Goal: Task Accomplishment & Management: Complete application form

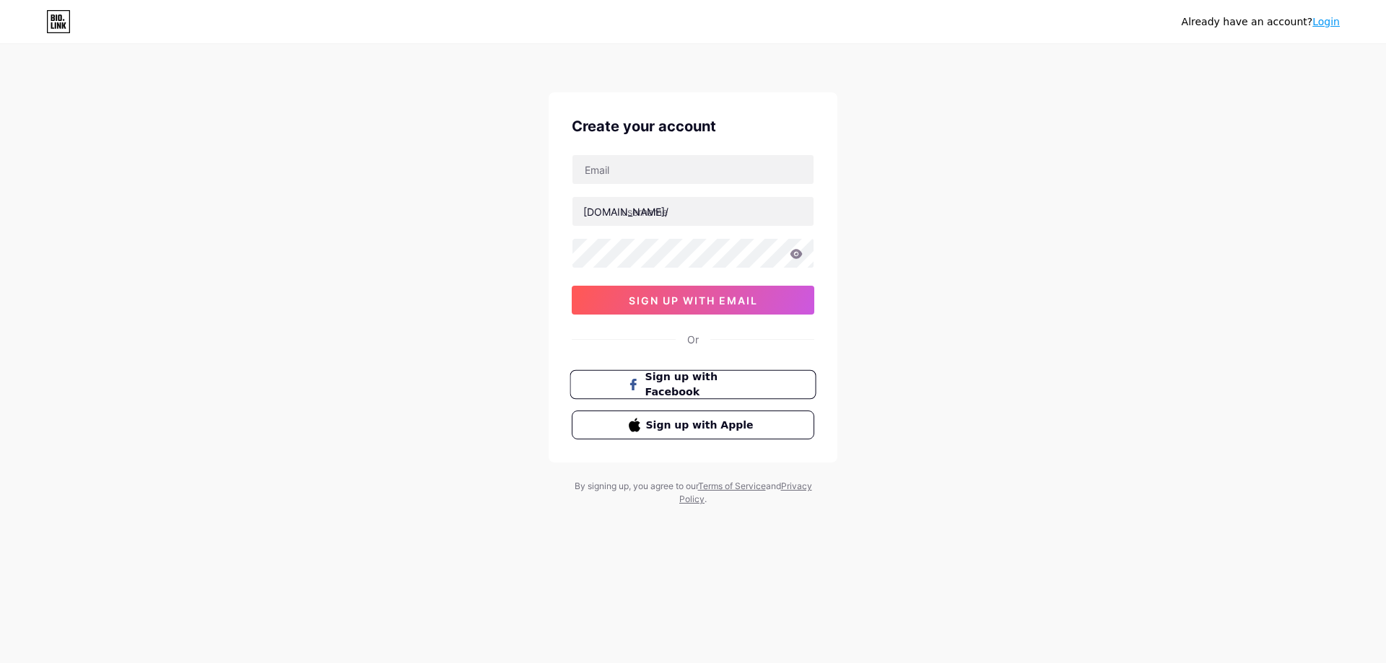
click at [703, 390] on span "Sign up with Facebook" at bounding box center [701, 385] width 113 height 31
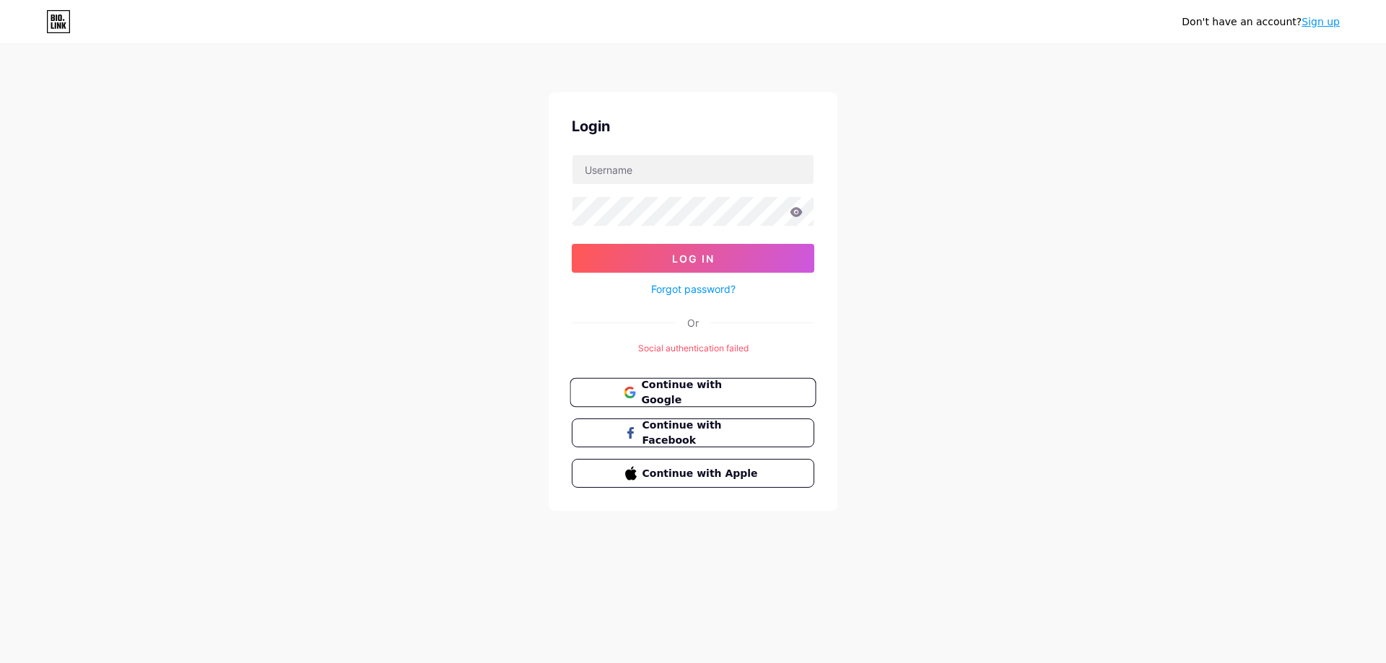
click at [681, 395] on span "Continue with Google" at bounding box center [701, 392] width 121 height 31
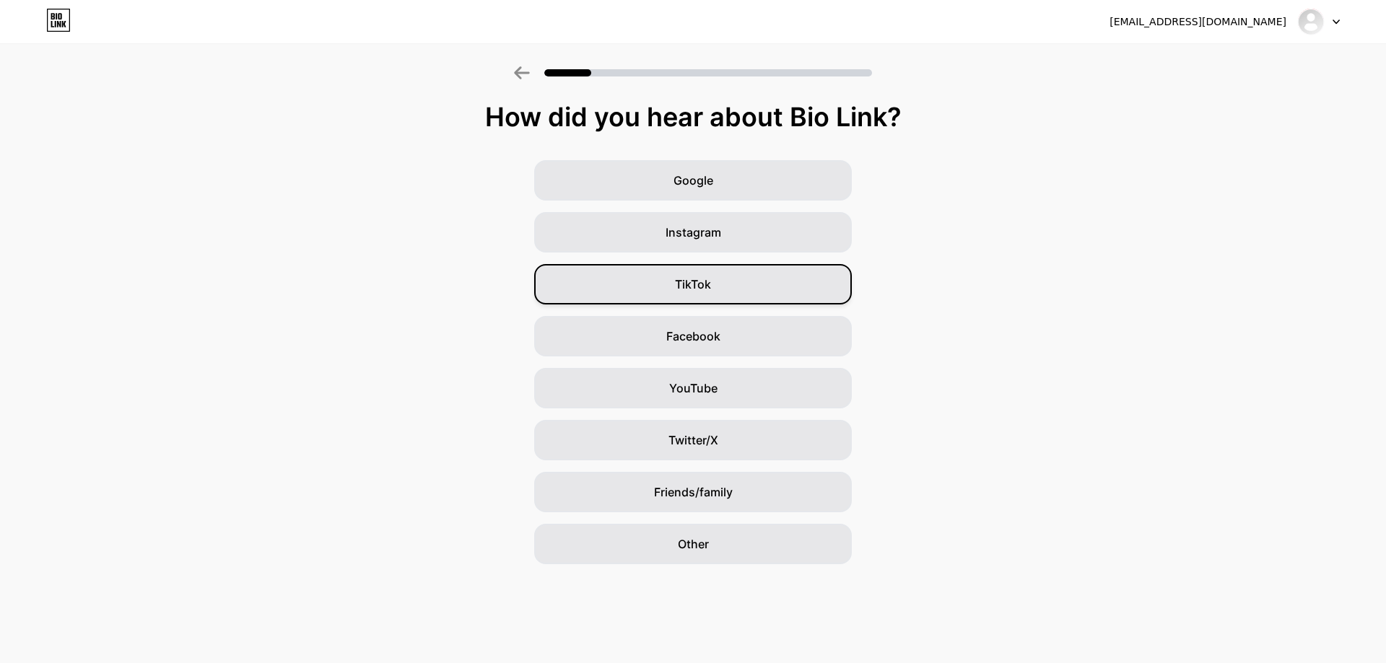
click at [714, 280] on div "TikTok" at bounding box center [693, 284] width 318 height 40
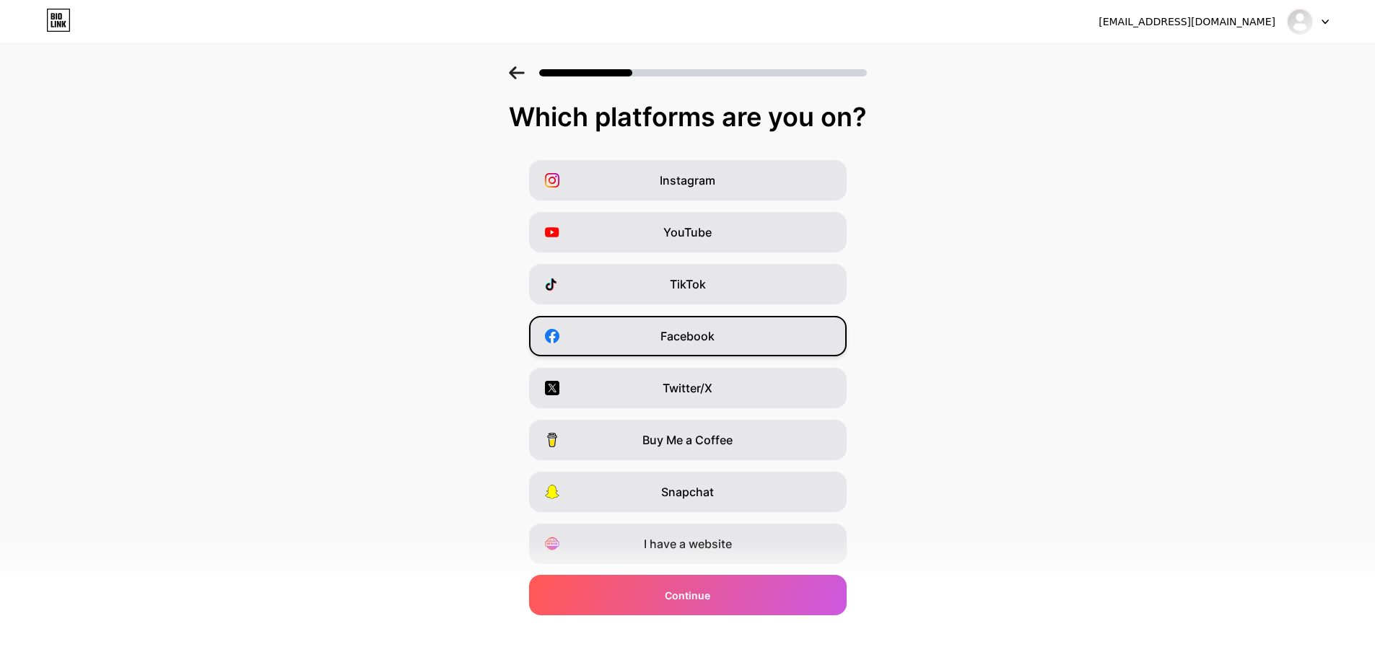
click at [714, 331] on span "Facebook" at bounding box center [687, 336] width 54 height 17
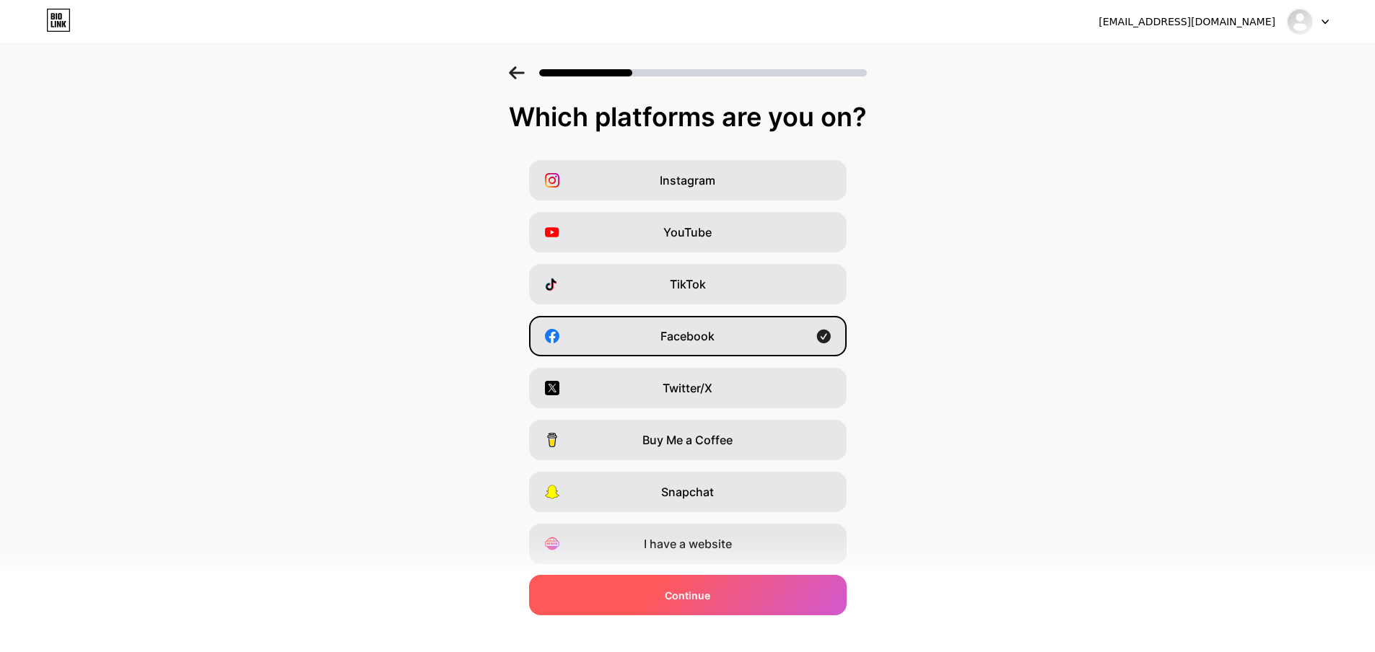
click at [725, 608] on div "Continue" at bounding box center [688, 595] width 318 height 40
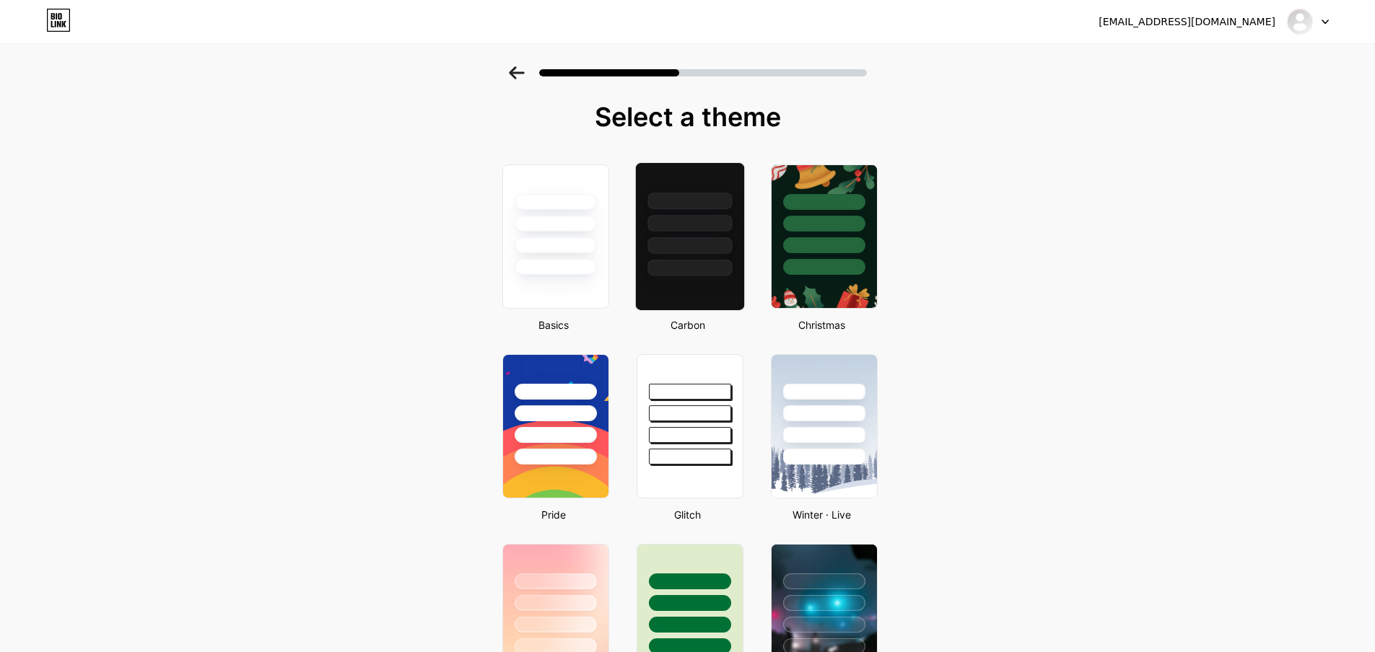
click at [691, 222] on div at bounding box center [689, 223] width 84 height 17
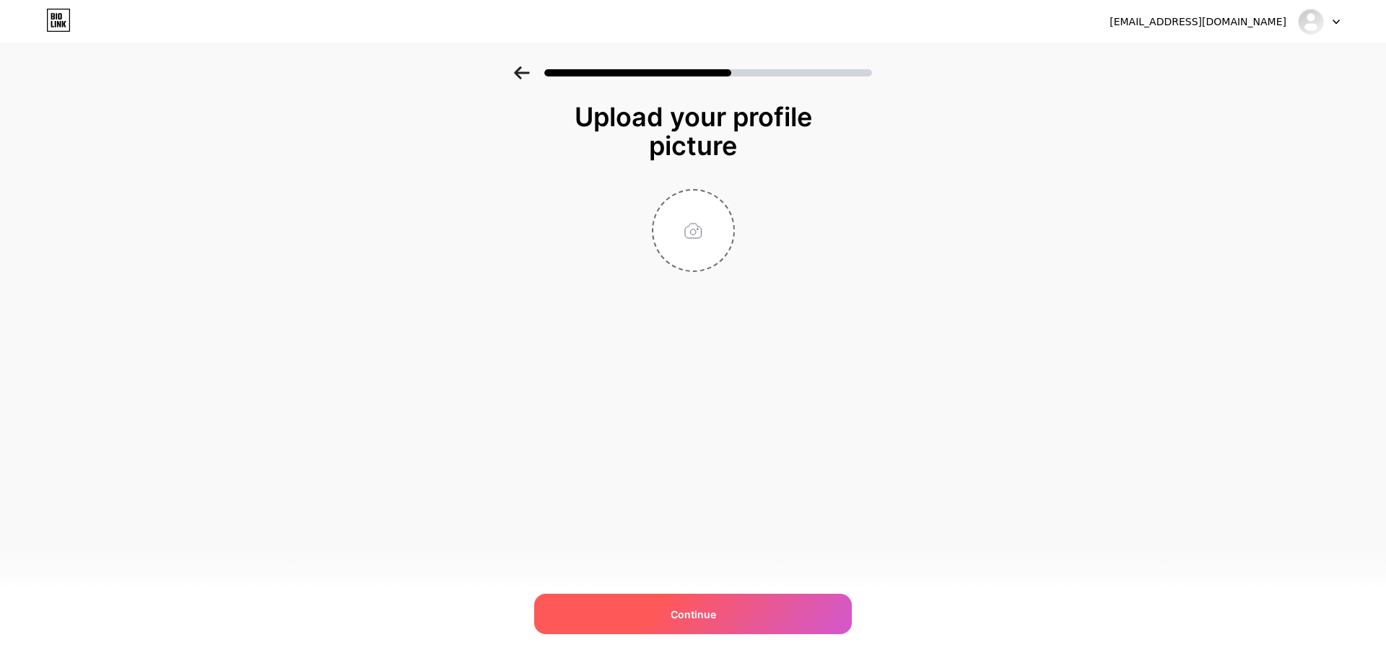
click at [676, 603] on div "Continue" at bounding box center [693, 614] width 318 height 40
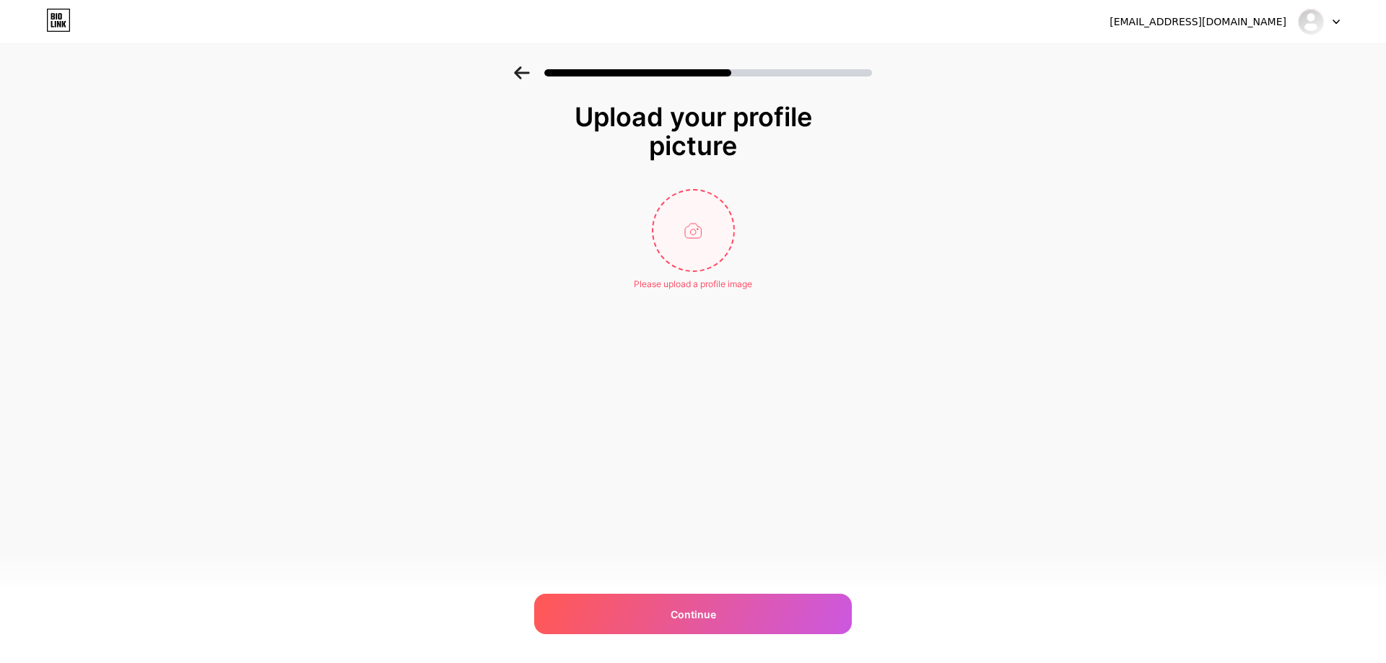
click at [696, 253] on input "file" at bounding box center [693, 231] width 80 height 80
type input "C:\fakepath\z7001274125333_74bc75af1dbac2e9cc3626a6a55367b8.jpg"
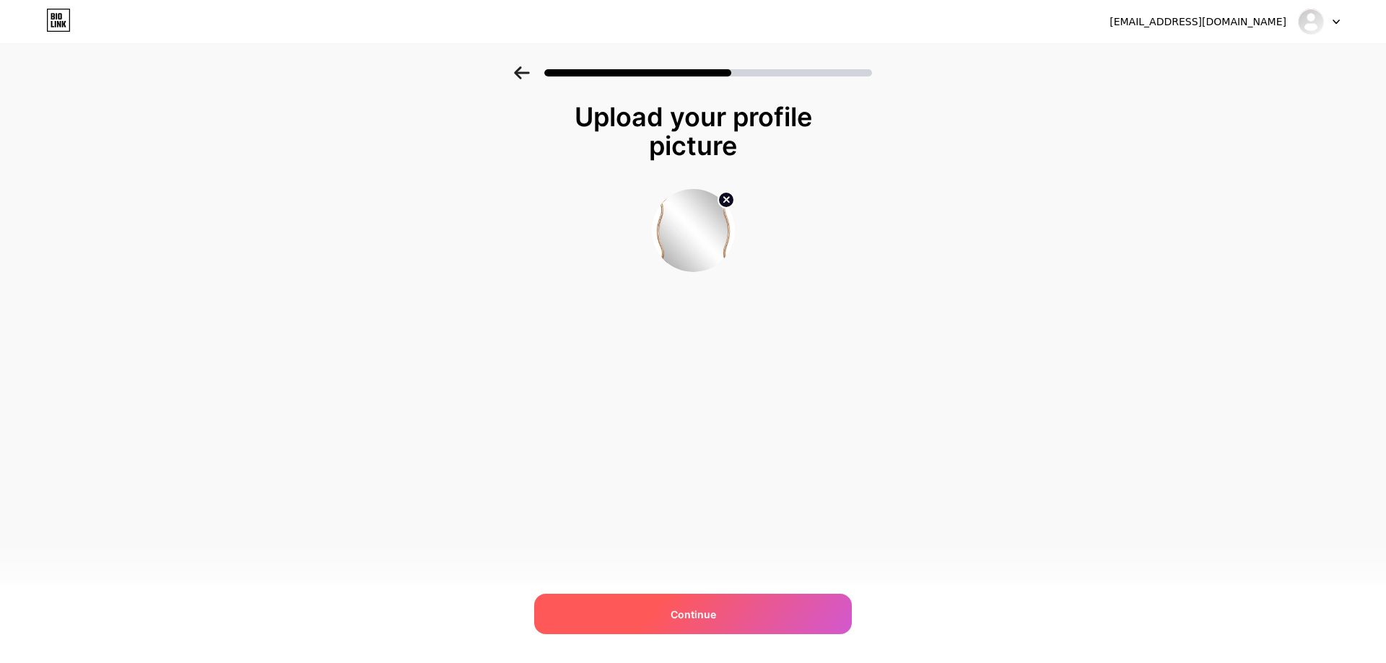
click at [687, 612] on span "Continue" at bounding box center [692, 614] width 45 height 15
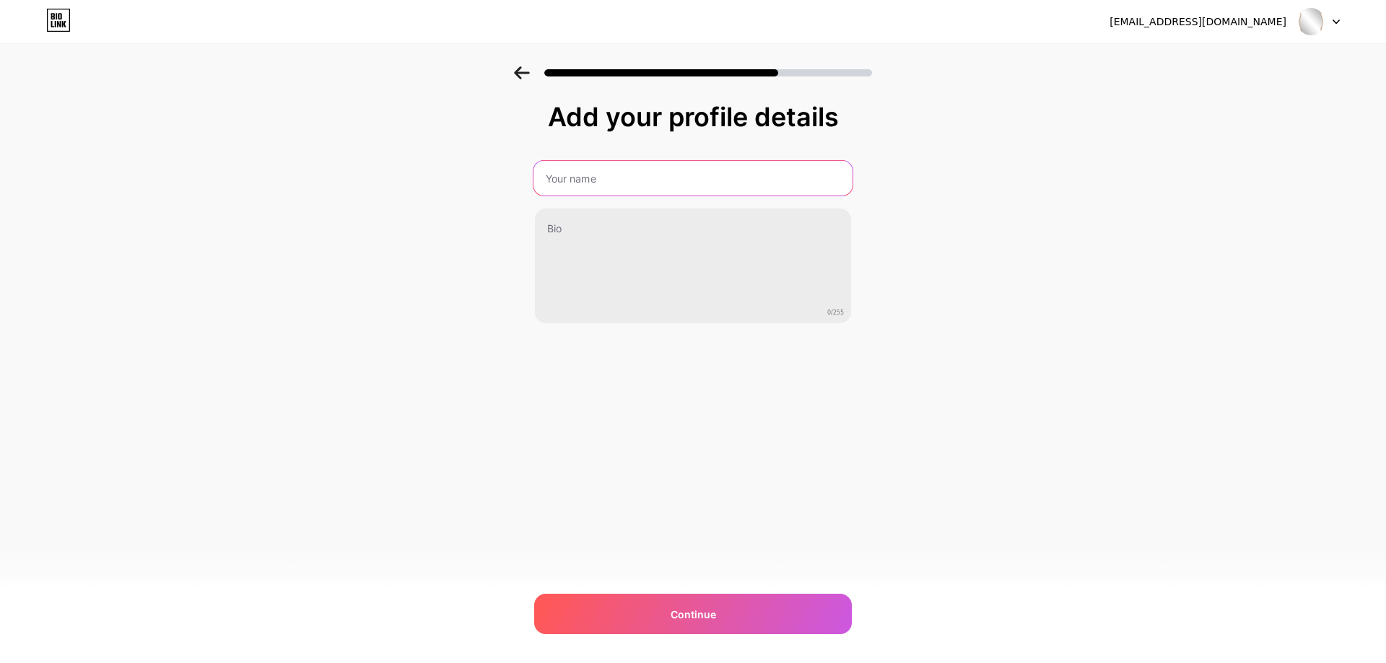
click at [613, 195] on input "text" at bounding box center [692, 178] width 319 height 35
type input "bop"
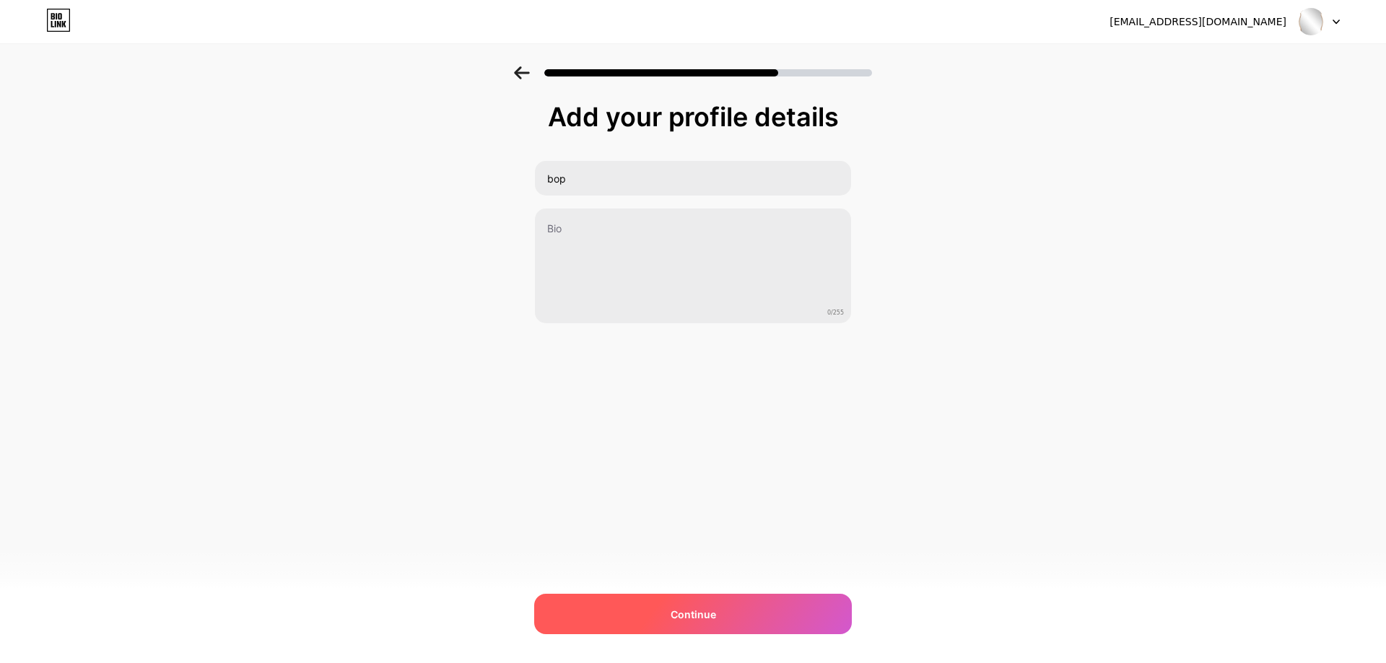
click at [695, 608] on span "Continue" at bounding box center [692, 614] width 45 height 15
